Goal: Task Accomplishment & Management: Use online tool/utility

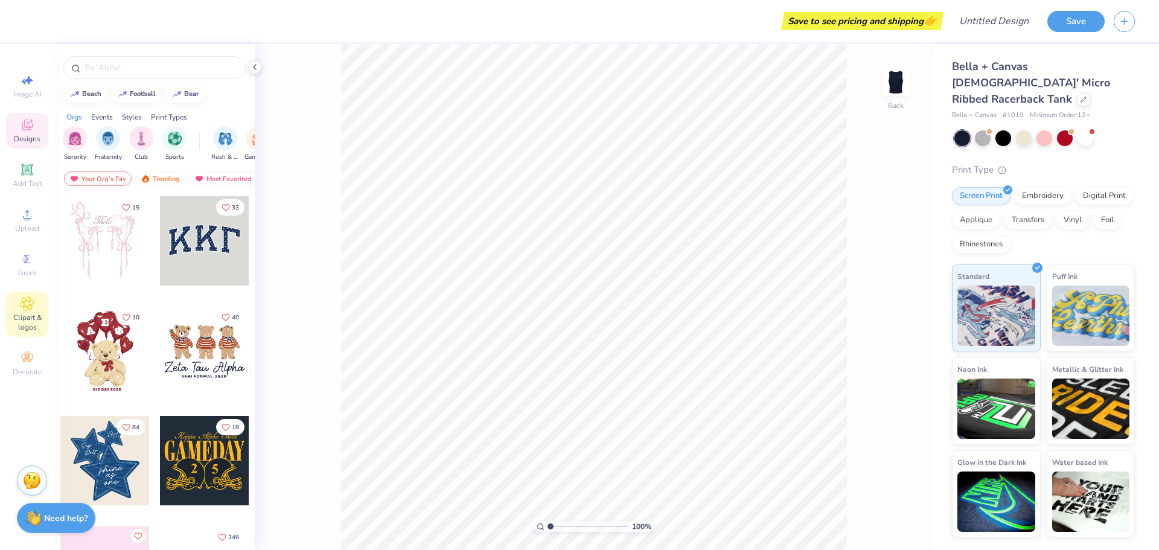
click at [28, 311] on div "Clipart & logos" at bounding box center [27, 314] width 42 height 45
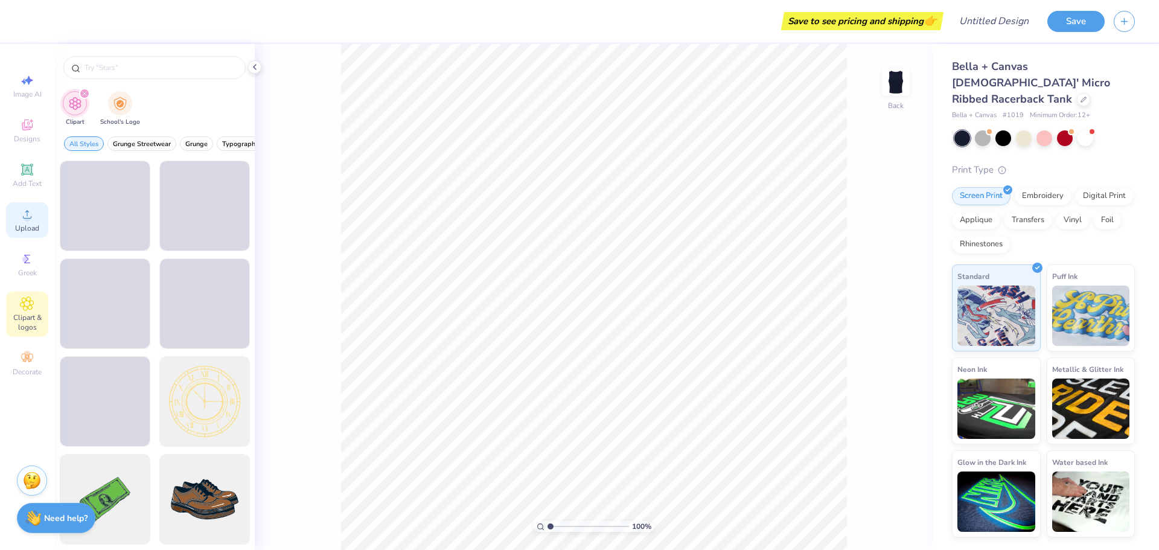
click at [29, 220] on circle at bounding box center [27, 218] width 7 height 7
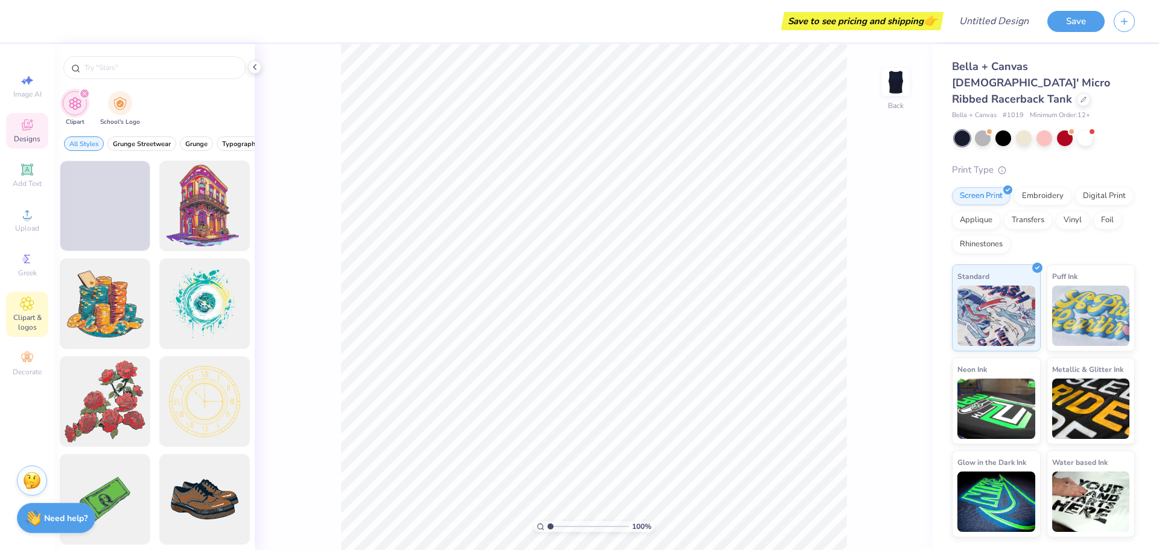
click at [23, 127] on icon at bounding box center [27, 125] width 14 height 14
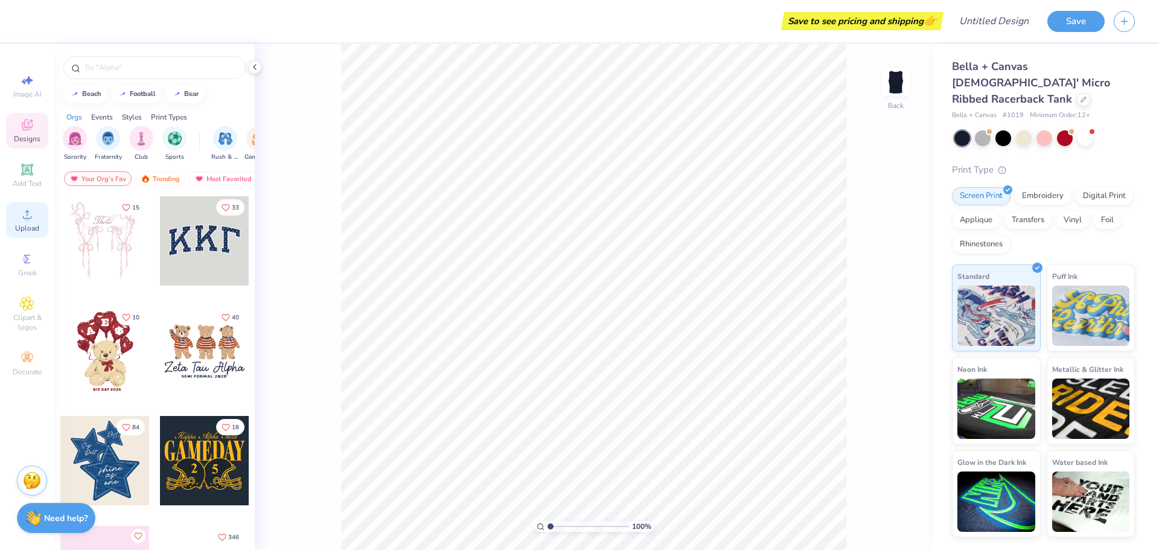
click at [27, 225] on span "Upload" at bounding box center [27, 228] width 24 height 10
click at [1128, 23] on icon "button" at bounding box center [1124, 19] width 10 height 10
click at [1082, 25] on button "Save" at bounding box center [1075, 19] width 57 height 21
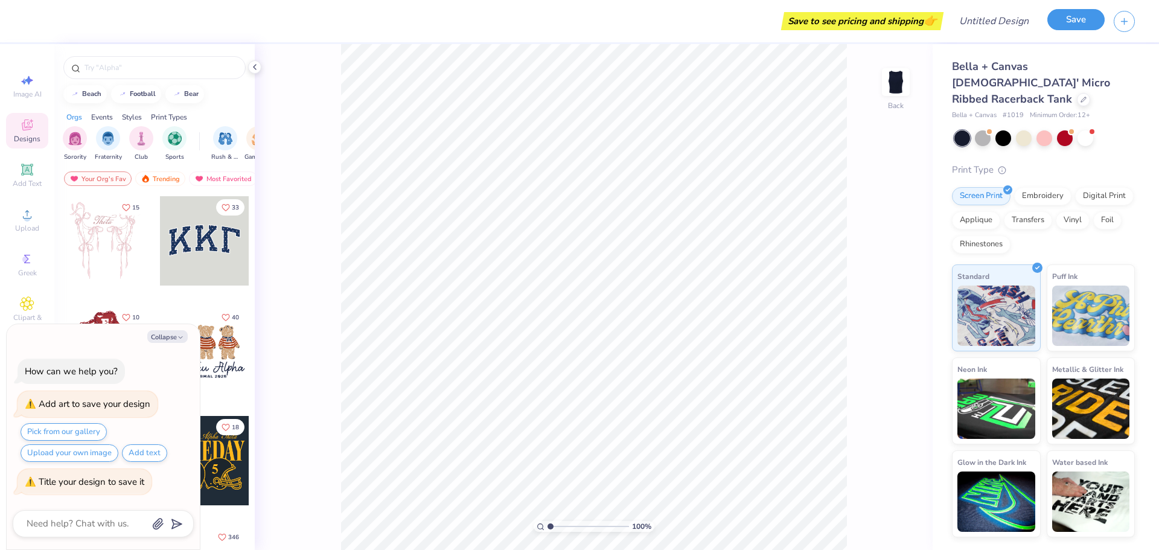
click at [1076, 27] on button "Save" at bounding box center [1075, 19] width 57 height 21
type textarea "x"
